Goal: Check status: Check status

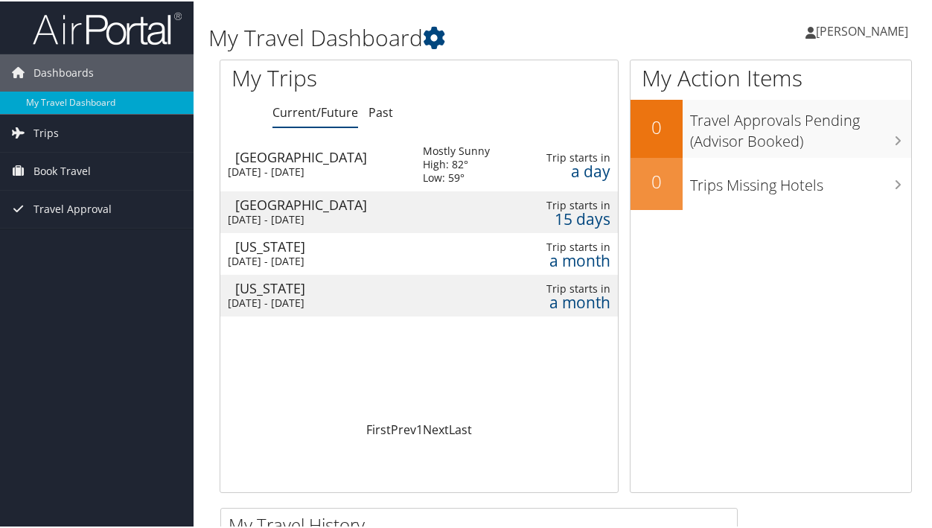
click at [288, 166] on div "[DATE] - [DATE]" at bounding box center [314, 170] width 173 height 13
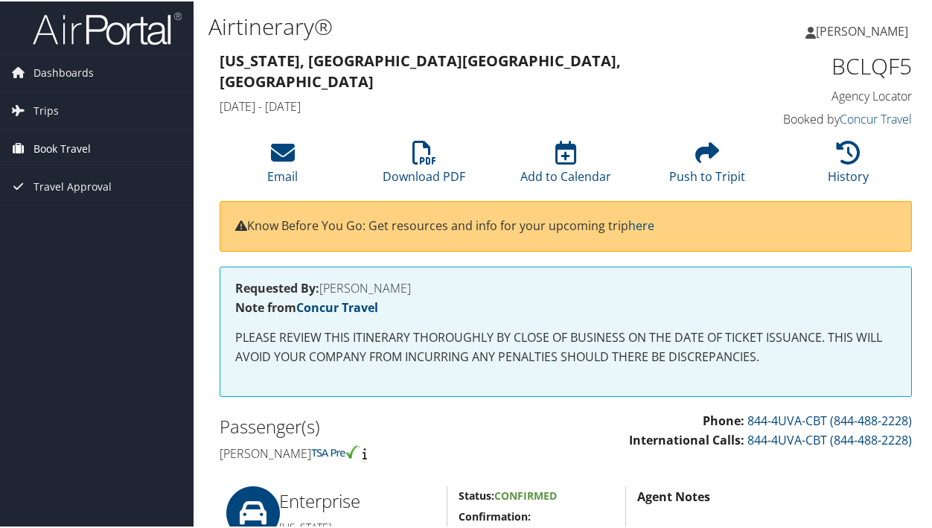
click at [71, 150] on span "Book Travel" at bounding box center [62, 147] width 57 height 37
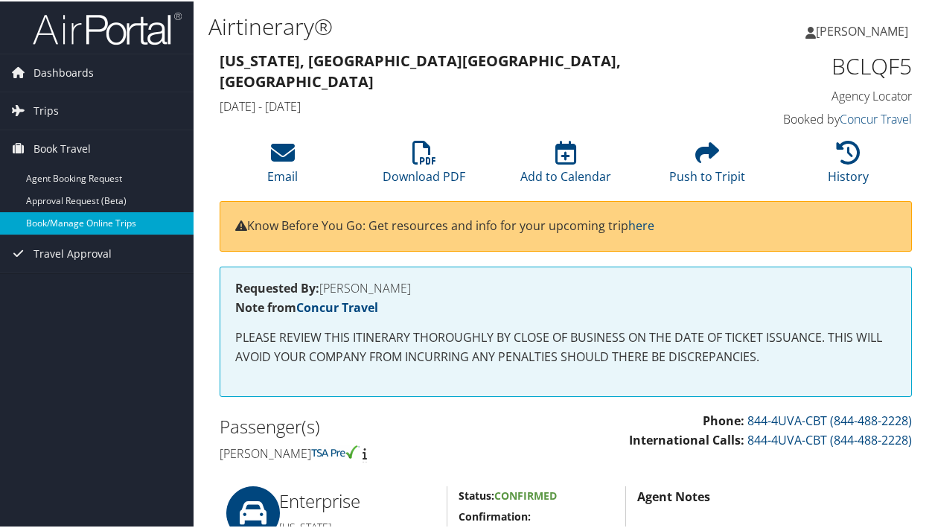
click at [63, 226] on link "Book/Manage Online Trips" at bounding box center [97, 222] width 194 height 22
